Goal: Task Accomplishment & Management: Complete application form

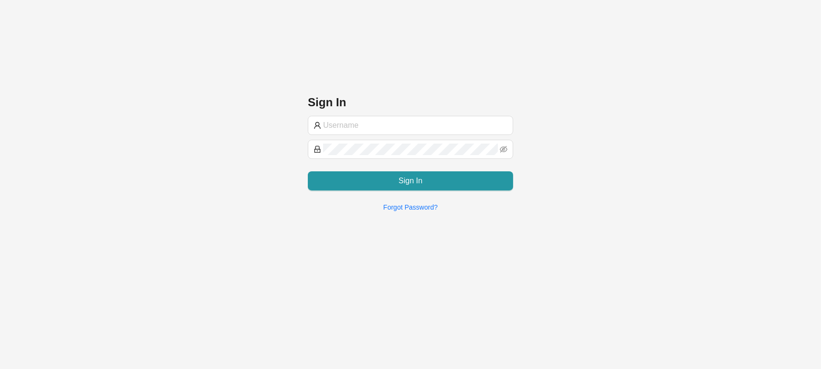
type input "[EMAIL_ADDRESS][DOMAIN_NAME]"
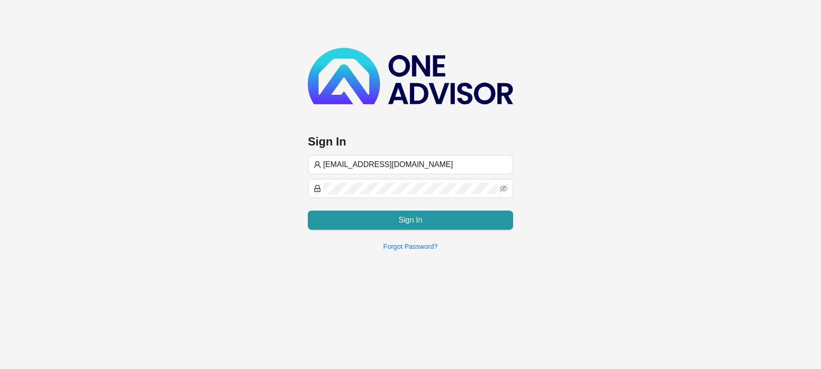
click at [476, 231] on div "[EMAIL_ADDRESS][DOMAIN_NAME] Sign In Forgot Password?" at bounding box center [410, 203] width 205 height 97
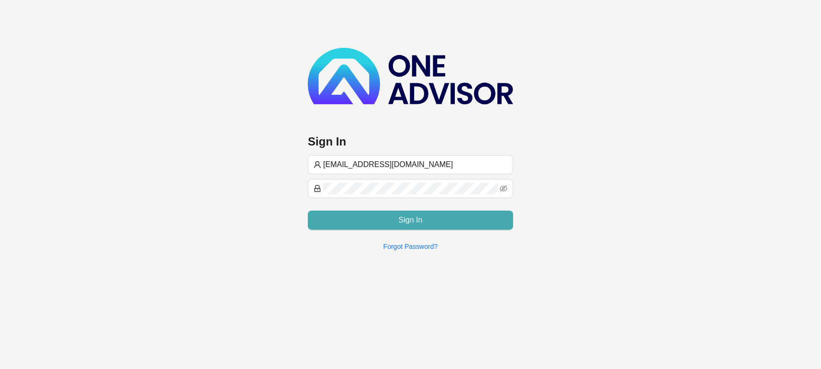
click at [476, 222] on button "Sign In" at bounding box center [410, 220] width 205 height 19
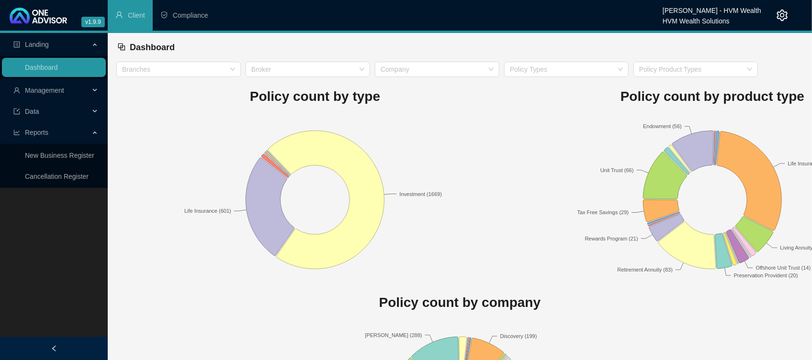
click at [40, 95] on span "Management" at bounding box center [51, 90] width 76 height 19
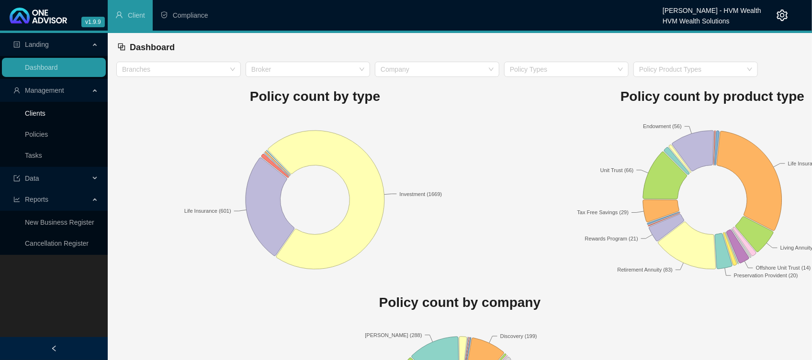
click at [44, 117] on link "Clients" at bounding box center [35, 114] width 21 height 8
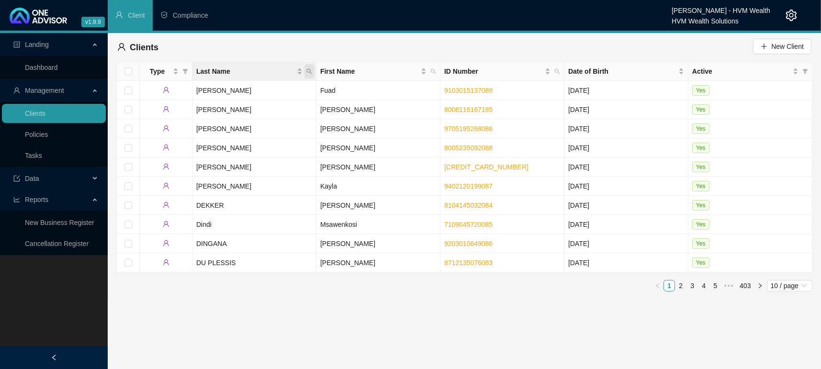
click at [314, 68] on span "Last Name" at bounding box center [309, 71] width 10 height 14
click at [242, 90] on input "text" at bounding box center [265, 91] width 90 height 15
type input "[PERSON_NAME]"
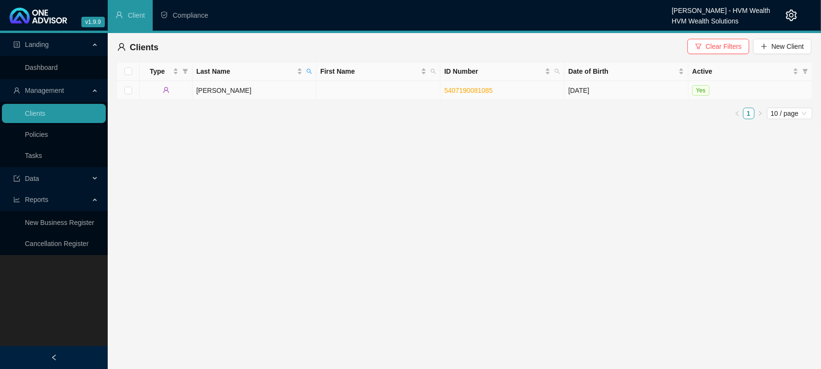
click at [218, 91] on td "[PERSON_NAME]" at bounding box center [254, 90] width 124 height 19
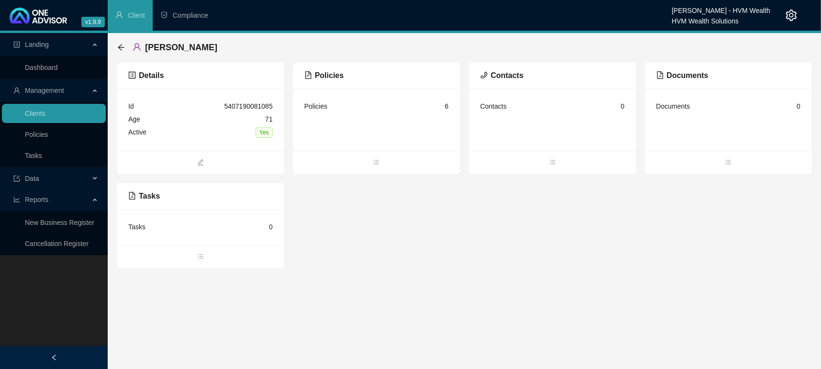
click at [580, 336] on main "Landing Dashboard Management Clients Policies Tasks Data Reports New Business R…" at bounding box center [410, 201] width 821 height 336
click at [373, 159] on icon "bars" at bounding box center [376, 162] width 7 height 7
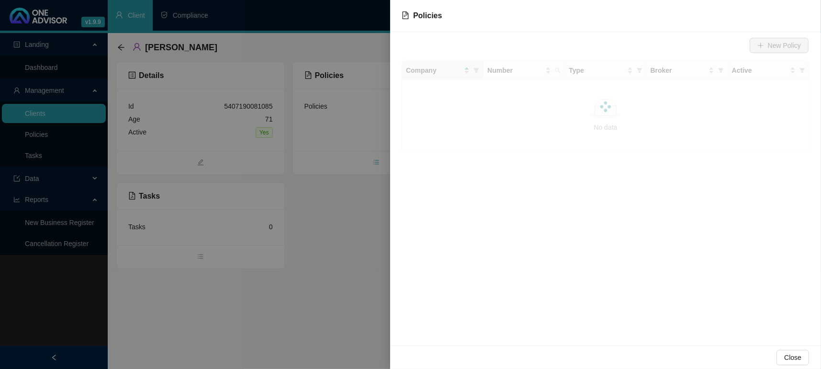
click at [373, 159] on div at bounding box center [410, 184] width 821 height 369
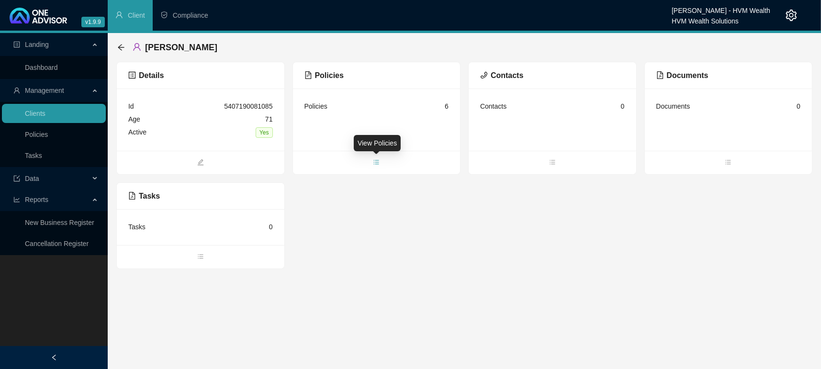
click at [382, 160] on span "bars" at bounding box center [377, 163] width 168 height 11
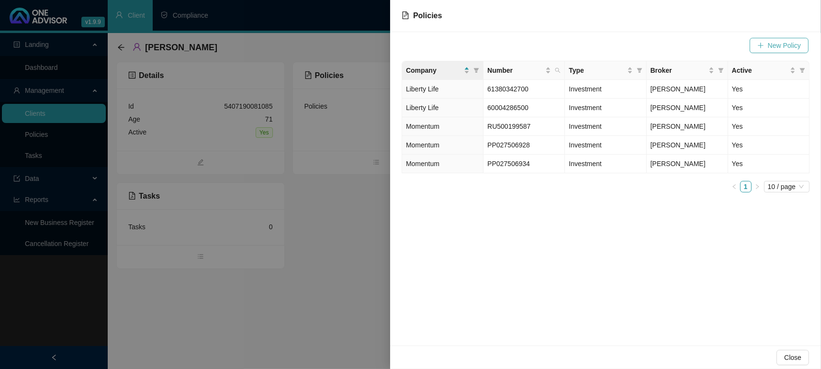
click at [757, 43] on button "New Policy" at bounding box center [779, 45] width 59 height 15
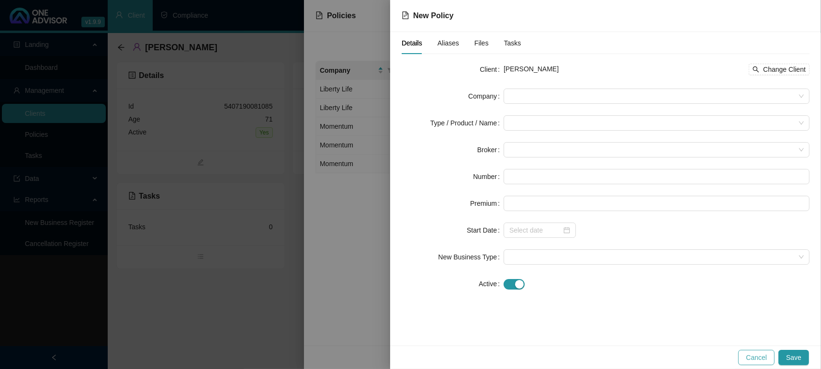
click at [772, 360] on button "Cancel" at bounding box center [756, 357] width 36 height 15
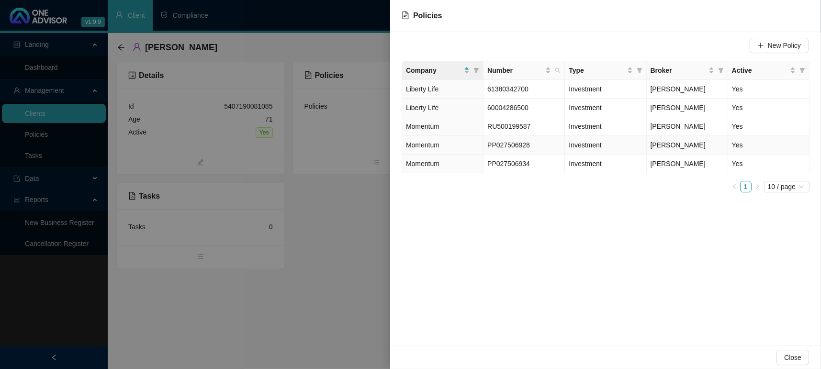
click at [407, 143] on span "Momentum" at bounding box center [423, 145] width 34 height 8
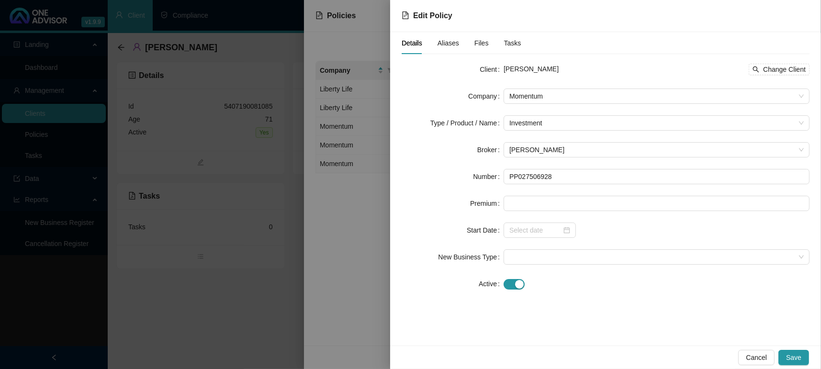
click at [515, 193] on form "Client [PERSON_NAME] Change Client Company Momentum Type / Product / Name Inves…" at bounding box center [606, 177] width 408 height 230
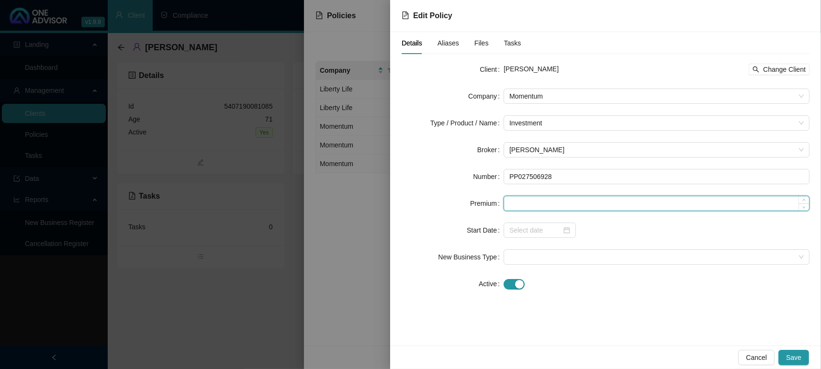
click at [516, 206] on input at bounding box center [656, 203] width 305 height 14
click at [570, 226] on div at bounding box center [540, 230] width 72 height 15
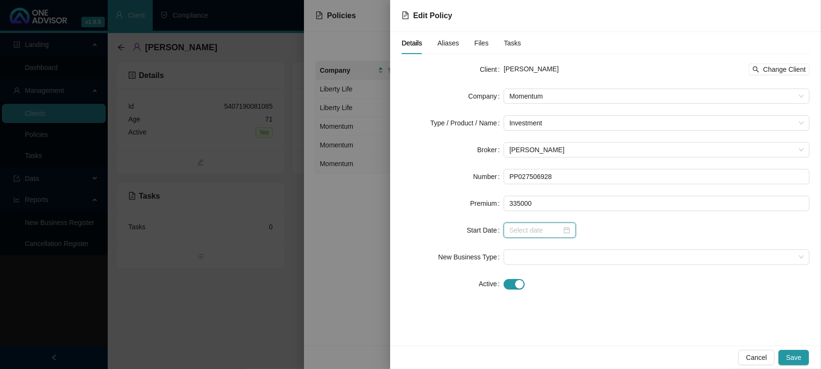
type input "335000.00"
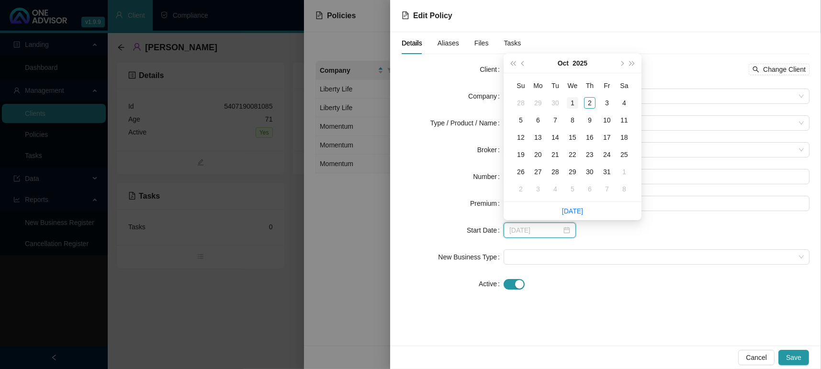
type input "[DATE]"
click at [526, 59] on button "prev-year" at bounding box center [523, 63] width 11 height 19
type input "[DATE]"
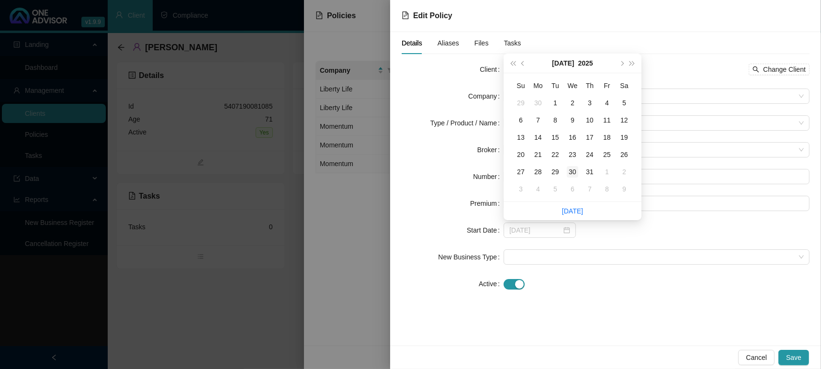
click at [574, 173] on div "30" at bounding box center [572, 171] width 11 height 11
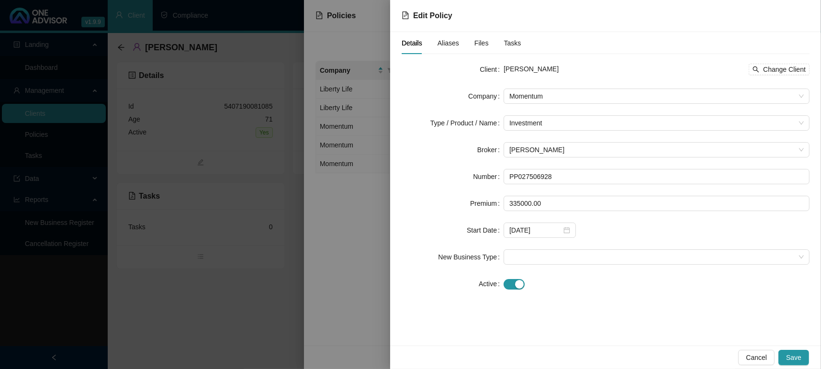
click at [600, 245] on form "Client [PERSON_NAME] Change Client Company Momentum Type / Product / Name Inves…" at bounding box center [606, 177] width 408 height 230
click at [539, 268] on form "Client [PERSON_NAME] Change Client Company Momentum Type / Product / Name Inves…" at bounding box center [606, 177] width 408 height 230
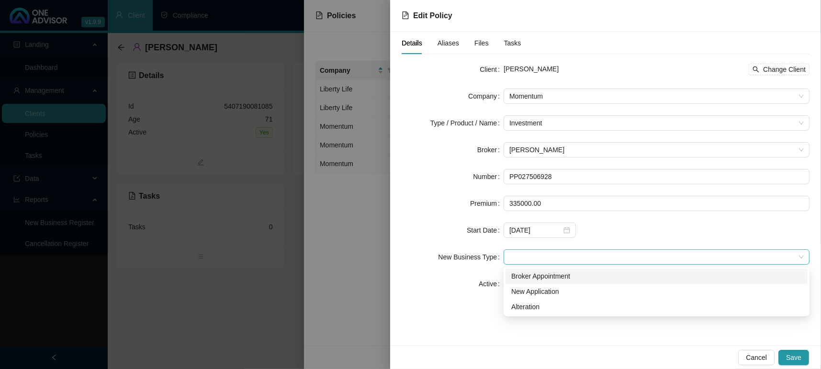
click at [531, 254] on span at bounding box center [656, 257] width 294 height 14
click at [543, 291] on div "New Application" at bounding box center [656, 291] width 291 height 11
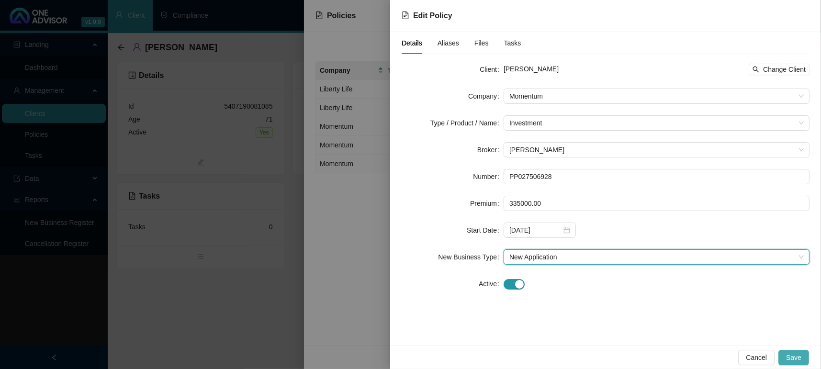
click at [789, 356] on span "Save" at bounding box center [793, 357] width 15 height 11
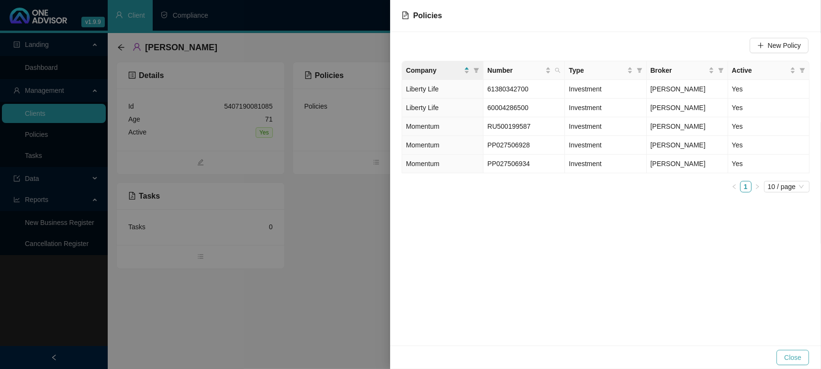
click at [786, 353] on span "Close" at bounding box center [792, 357] width 17 height 11
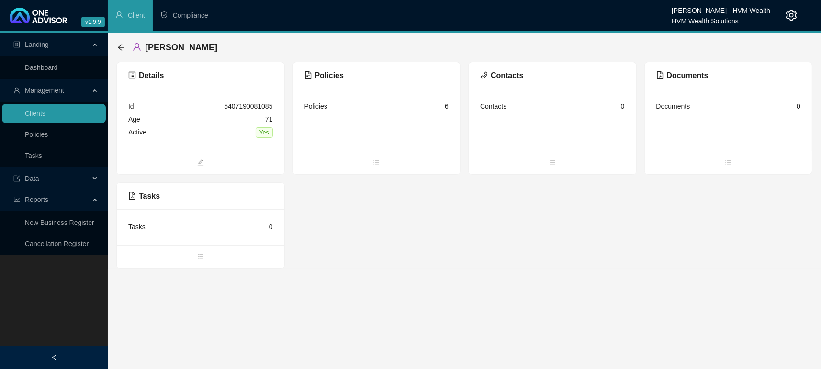
click at [594, 302] on main "Landing Dashboard Management Clients Policies Tasks Data Reports New Business R…" at bounding box center [410, 201] width 821 height 336
click at [35, 64] on link "Dashboard" at bounding box center [41, 68] width 33 height 8
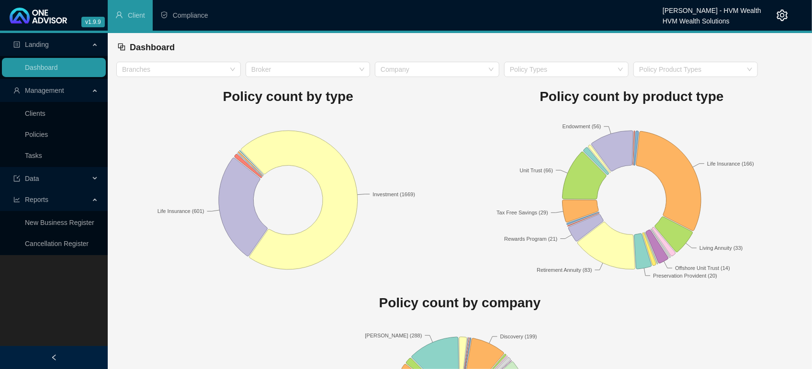
click at [459, 241] on rect at bounding box center [288, 200] width 344 height 168
click at [423, 147] on rect at bounding box center [288, 200] width 344 height 168
click at [549, 74] on div "Policy Types" at bounding box center [566, 69] width 124 height 15
click at [437, 116] on rect at bounding box center [288, 200] width 344 height 168
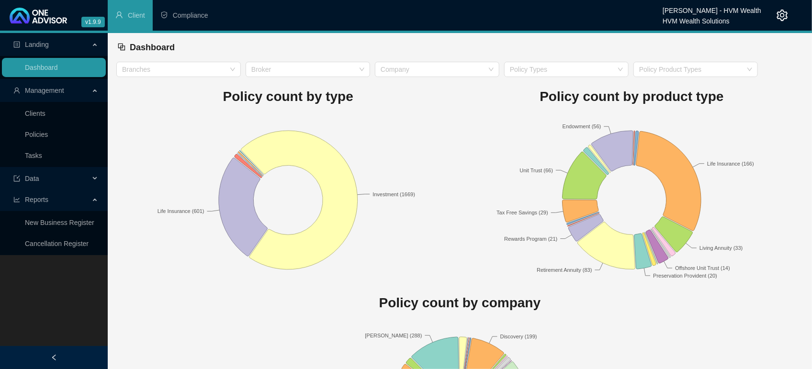
click at [492, 40] on div "Dashboard" at bounding box center [459, 47] width 685 height 21
click at [528, 106] on div "Policy count by product type Endowment (56) Life Insurance (166) Living Annuity…" at bounding box center [632, 180] width 344 height 207
click at [528, 106] on h1 "Policy count by product type" at bounding box center [632, 96] width 344 height 21
click at [443, 131] on rect at bounding box center [288, 200] width 344 height 168
click at [56, 68] on link "Dashboard" at bounding box center [41, 68] width 33 height 8
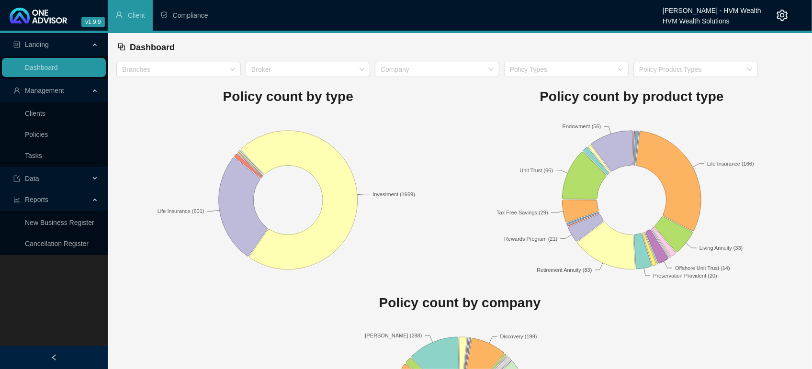
click at [483, 140] on rect at bounding box center [632, 200] width 344 height 168
